Goal: Task Accomplishment & Management: Complete application form

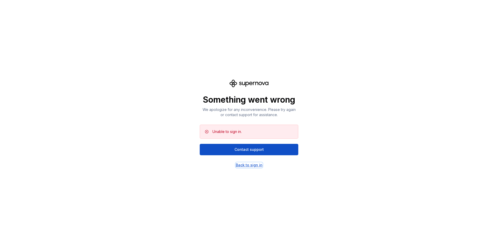
click at [254, 168] on div "Back to sign in" at bounding box center [249, 165] width 27 height 5
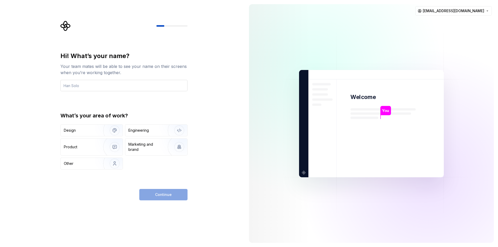
click at [83, 88] on input "text" at bounding box center [123, 85] width 127 height 11
type input "arpachya"
click at [79, 163] on div "Other" at bounding box center [79, 163] width 30 height 5
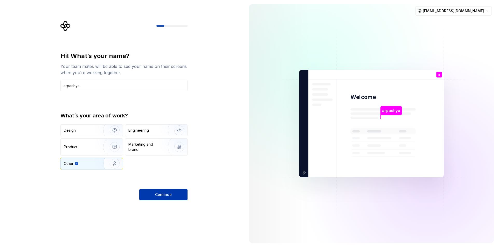
click at [168, 192] on button "Continue" at bounding box center [163, 194] width 48 height 11
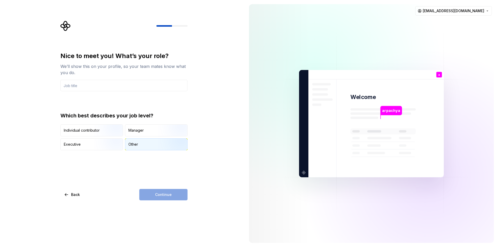
click at [149, 145] on div "Other" at bounding box center [156, 144] width 62 height 11
click at [155, 196] on div "Continue" at bounding box center [163, 194] width 48 height 11
click at [100, 87] on input "text" at bounding box center [123, 85] width 127 height 11
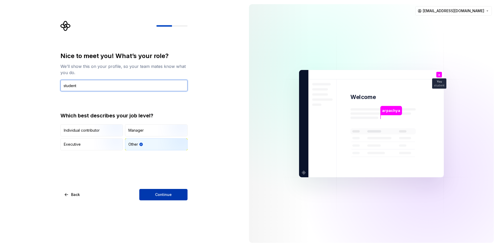
type input "student"
click at [162, 196] on span "Continue" at bounding box center [163, 194] width 17 height 5
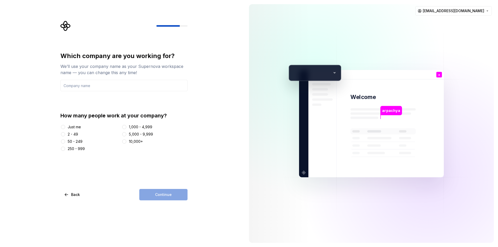
click at [72, 125] on div "Just me" at bounding box center [74, 127] width 13 height 5
click at [65, 125] on button "Just me" at bounding box center [63, 127] width 4 height 4
click at [155, 193] on div "Continue" at bounding box center [163, 194] width 48 height 11
click at [127, 79] on div "Which company are you working for? We’ll use your company name as your Supernov…" at bounding box center [123, 71] width 127 height 39
click at [121, 90] on input "text" at bounding box center [123, 85] width 127 height 11
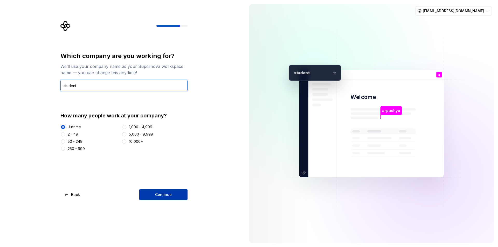
type input "student"
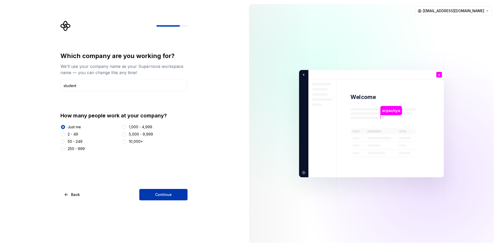
click at [162, 191] on button "Continue" at bounding box center [163, 194] width 48 height 11
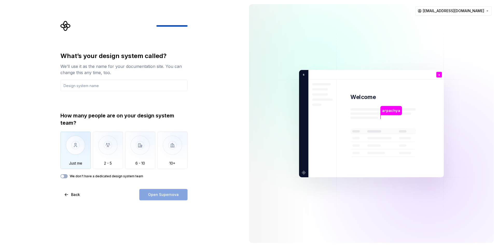
click at [81, 155] on img "button" at bounding box center [75, 149] width 30 height 35
click at [169, 196] on div "Open Supernova" at bounding box center [163, 194] width 48 height 11
click at [88, 86] on input "text" at bounding box center [123, 85] width 127 height 11
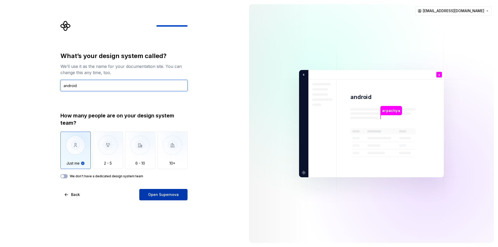
type input "android"
click at [168, 192] on button "Open Supernova" at bounding box center [163, 194] width 48 height 11
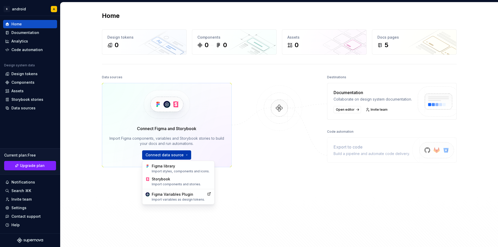
click at [176, 156] on html "S android A Home Documentation Analytics Code automation Design system data Des…" at bounding box center [249, 123] width 498 height 247
click at [176, 169] on div "Figma library Import styles, components and icons." at bounding box center [181, 169] width 59 height 10
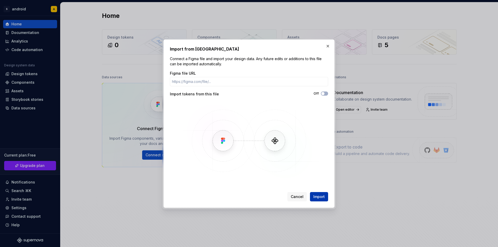
click at [321, 198] on span "Import" at bounding box center [319, 196] width 11 height 5
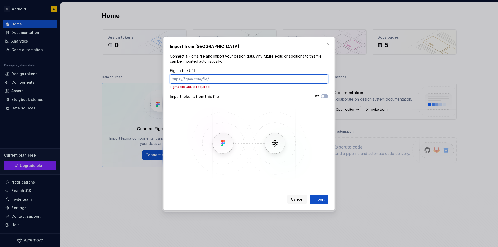
click at [218, 79] on input "Figma file URL" at bounding box center [249, 78] width 158 height 9
paste input "https://www.figma.com/design/u7MVMk3HnW9Bmbdr7jeFNu/News-Feed-App--Free---Commu…"
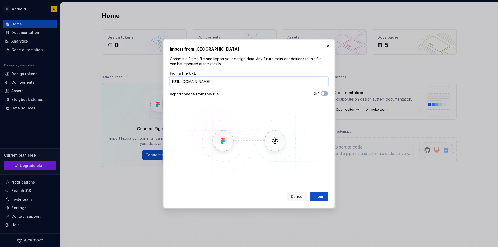
scroll to position [0, 98]
type input "https://www.figma.com/design/u7MVMk3HnW9Bmbdr7jeFNu/News-Feed-App--Free---Commu…"
click at [324, 197] on span "Import" at bounding box center [319, 196] width 11 height 5
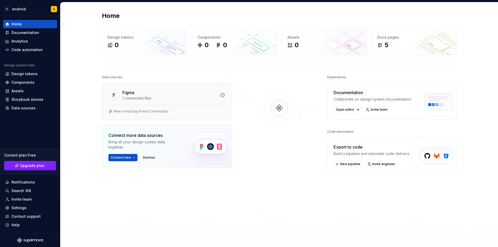
click at [188, 94] on div "Figma" at bounding box center [170, 93] width 94 height 6
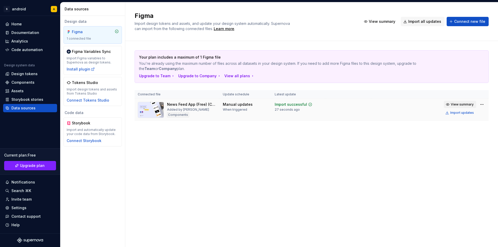
click at [465, 104] on span "View summary" at bounding box center [462, 105] width 23 height 4
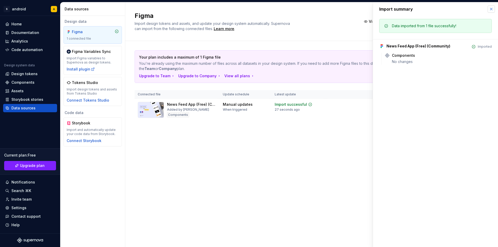
click at [491, 10] on button "button" at bounding box center [491, 8] width 7 height 7
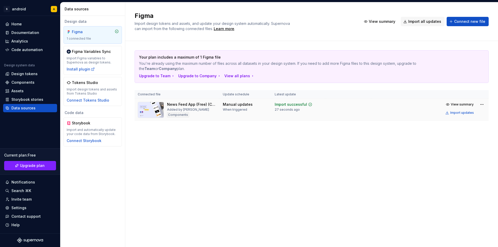
click at [244, 106] on div "Manual updates" at bounding box center [238, 104] width 30 height 5
click at [288, 103] on div "Import successful" at bounding box center [291, 104] width 32 height 5
click at [470, 111] on div "Import updates" at bounding box center [463, 113] width 24 height 4
click at [163, 111] on img at bounding box center [151, 110] width 26 height 16
click at [177, 115] on div "Components" at bounding box center [178, 114] width 22 height 5
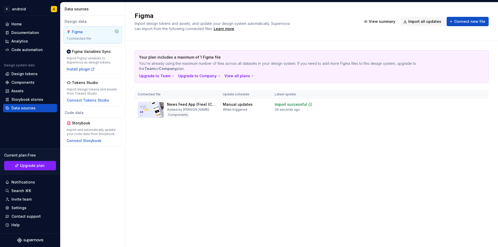
click at [498, 94] on img at bounding box center [500, 94] width 0 height 0
click at [89, 55] on div "Figma Variables Sync Import Figma variables to Supernova as design tokens. Inst…" at bounding box center [93, 60] width 52 height 23
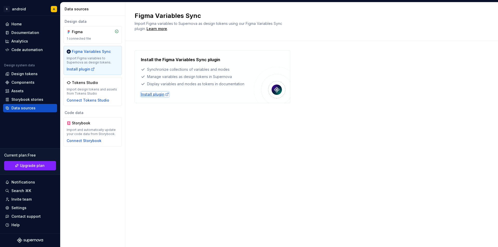
click at [151, 95] on div "Install plugin" at bounding box center [155, 94] width 28 height 5
click at [36, 89] on div "Assets" at bounding box center [30, 91] width 50 height 5
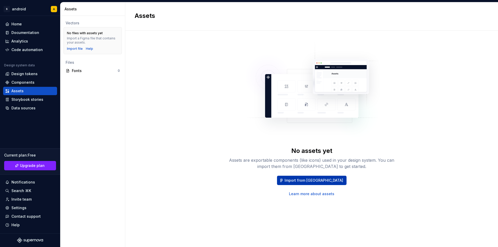
click at [326, 182] on span "Import from Figma" at bounding box center [314, 180] width 59 height 5
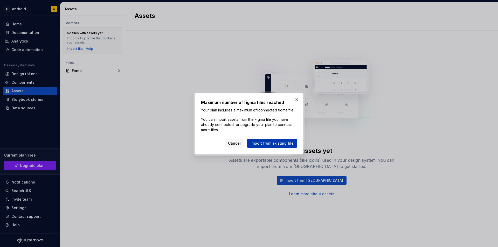
drag, startPoint x: 268, startPoint y: 144, endPoint x: 278, endPoint y: 143, distance: 9.9
click at [278, 143] on button "Import from existing file" at bounding box center [272, 143] width 50 height 9
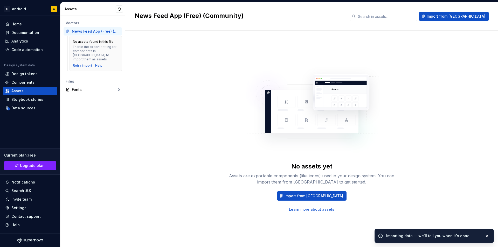
click at [307, 98] on img at bounding box center [312, 108] width 137 height 104
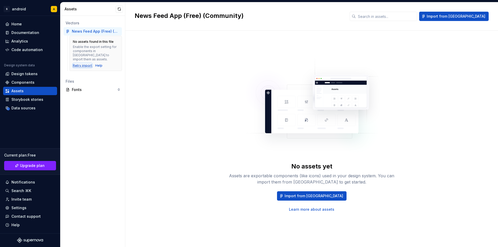
click at [80, 64] on div "Retry import" at bounding box center [82, 66] width 19 height 4
click at [90, 31] on div "News Feed App (Free) (Community)" at bounding box center [96, 31] width 48 height 5
click at [99, 29] on div "News Feed App (Free) (Community)" at bounding box center [96, 31] width 48 height 5
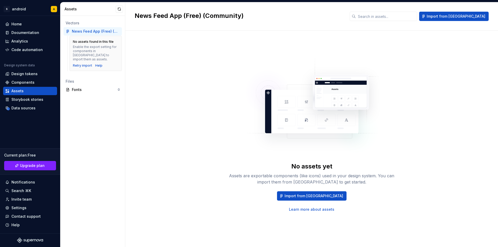
click at [99, 29] on div "News Feed App (Free) (Community)" at bounding box center [96, 31] width 48 height 5
click at [475, 17] on span "Import from Figma" at bounding box center [456, 16] width 59 height 5
